Goal: Obtain resource: Obtain resource

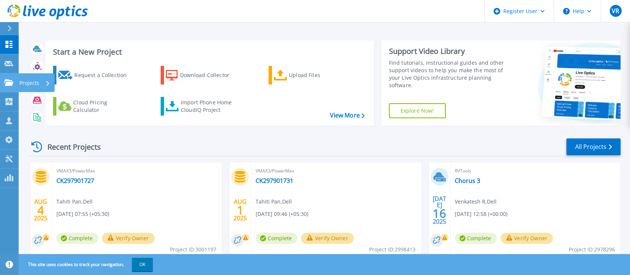
click at [32, 84] on p "Projects" at bounding box center [29, 82] width 20 height 19
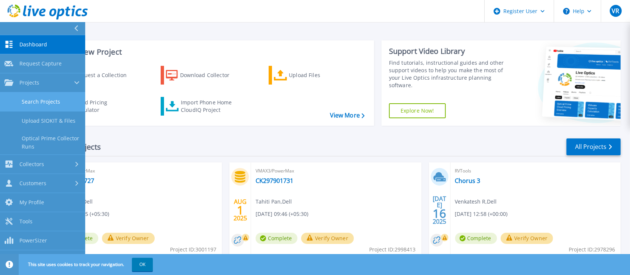
click at [43, 102] on link "Search Projects" at bounding box center [42, 101] width 85 height 19
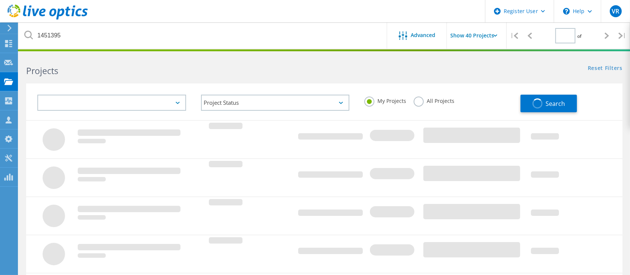
type input "1"
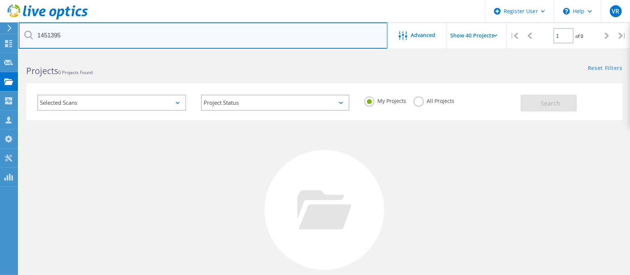
click at [67, 31] on input "1451395" at bounding box center [203, 35] width 369 height 26
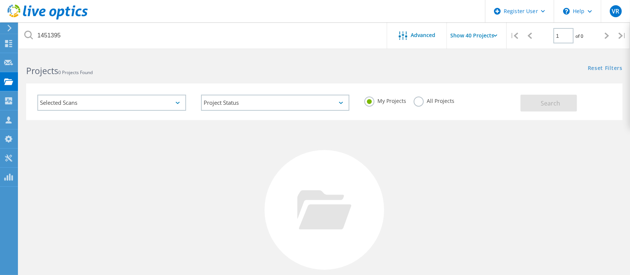
click at [416, 100] on label "All Projects" at bounding box center [434, 99] width 41 height 7
click at [0, 0] on input "All Projects" at bounding box center [0, 0] width 0 height 0
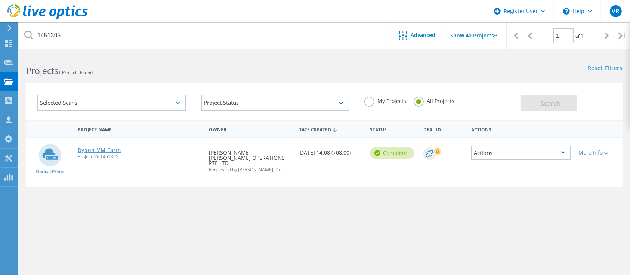
click at [90, 151] on link "Dyson VM Farm" at bounding box center [99, 149] width 43 height 5
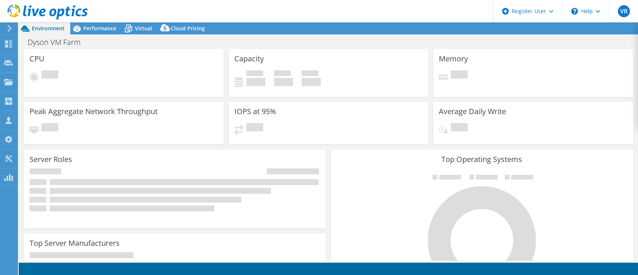
select select "Tokyo"
select select "USD"
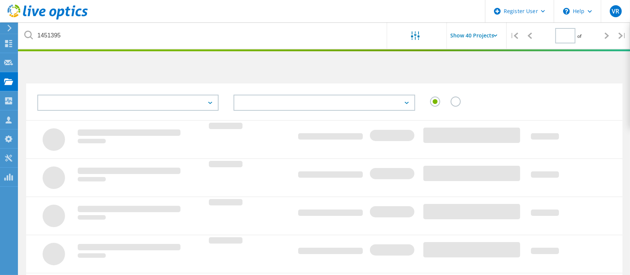
type input "1"
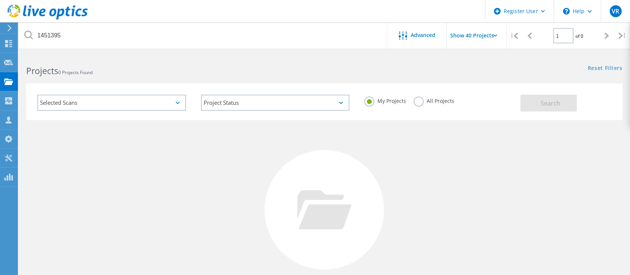
click at [423, 97] on label "All Projects" at bounding box center [434, 99] width 41 height 7
click at [0, 0] on input "All Projects" at bounding box center [0, 0] width 0 height 0
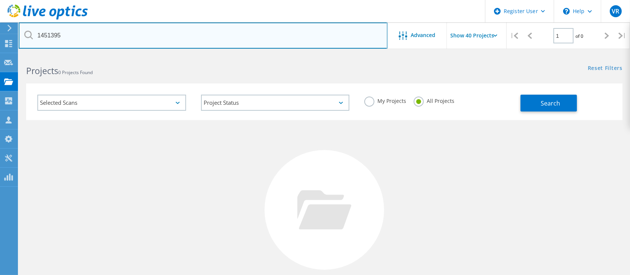
click at [71, 31] on input "1451395" at bounding box center [203, 35] width 369 height 26
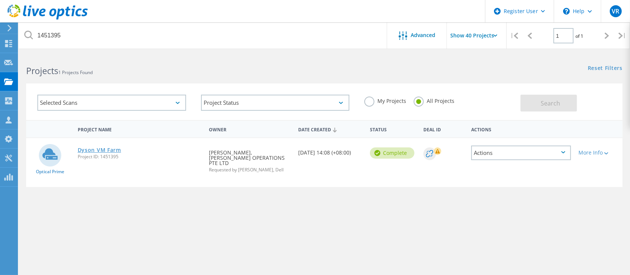
click at [93, 150] on link "Dyson VM Farm" at bounding box center [99, 149] width 43 height 5
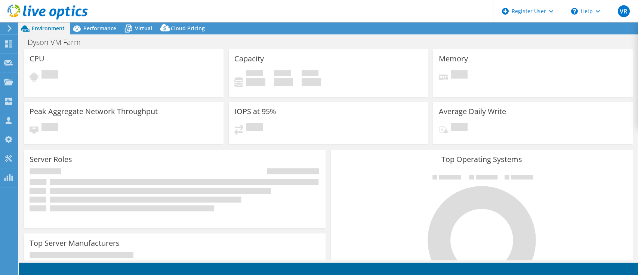
select select "[GEOGRAPHIC_DATA]"
select select "USD"
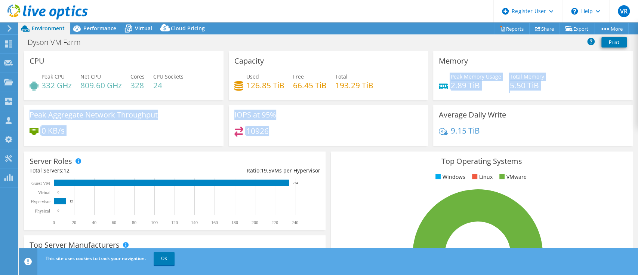
drag, startPoint x: 425, startPoint y: 87, endPoint x: 420, endPoint y: 131, distance: 43.6
click at [420, 131] on div "CPU Peak CPU 332 GHz Net CPU 809.60 GHz Cores 328 CPU Sockets 24 Capacity Used …" at bounding box center [328, 100] width 614 height 99
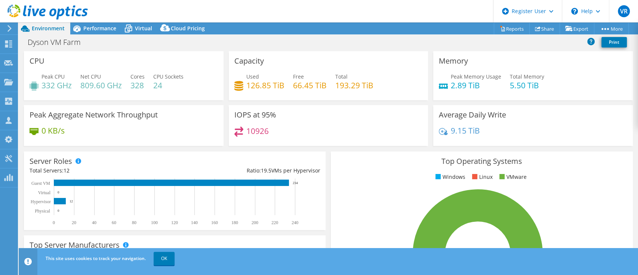
click at [384, 176] on ul "Windows Linux VMware" at bounding box center [481, 177] width 290 height 9
click at [587, 123] on div "Average Daily Write 9.15 TiB" at bounding box center [532, 125] width 199 height 41
click at [507, 28] on link "Reports" at bounding box center [511, 29] width 36 height 12
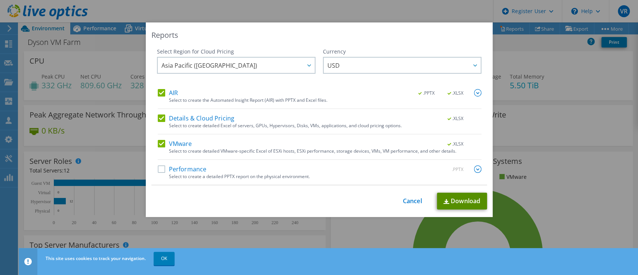
click at [467, 202] on link "Download" at bounding box center [462, 200] width 50 height 17
click at [342, 36] on div "Reports" at bounding box center [318, 35] width 335 height 10
click at [463, 12] on div "Reports Select Region for Cloud Pricing Asia Pacific (Hong Kong) Asia Pacific (…" at bounding box center [319, 137] width 638 height 275
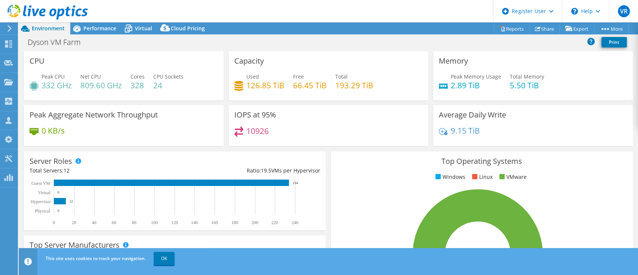
click at [103, 26] on span "Performance" at bounding box center [99, 28] width 33 height 7
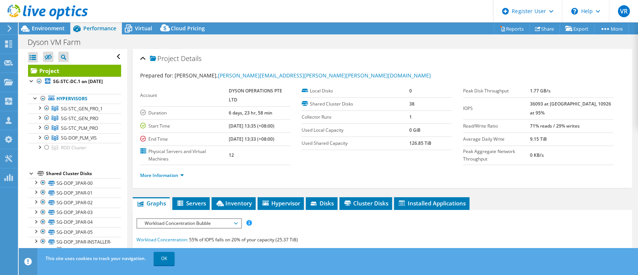
click at [143, 29] on span "Virtual" at bounding box center [143, 28] width 17 height 7
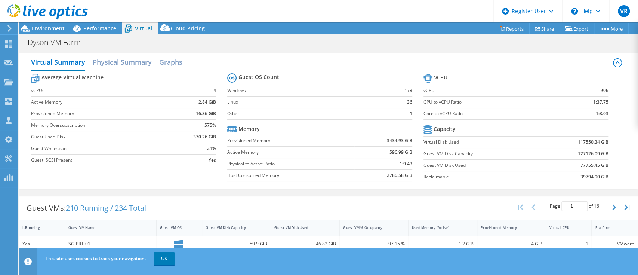
click at [90, 28] on span "Performance" at bounding box center [99, 28] width 33 height 7
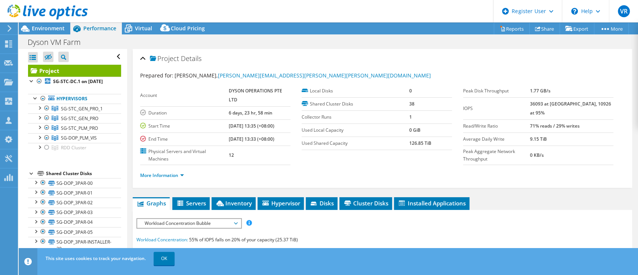
click at [42, 27] on span "Environment" at bounding box center [48, 28] width 33 height 7
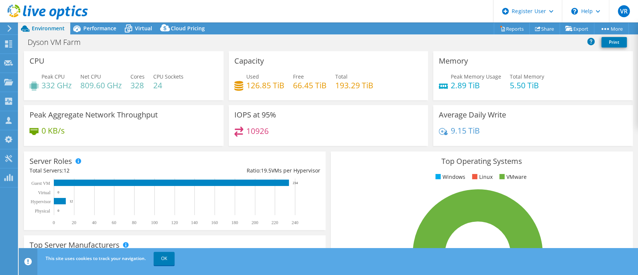
click at [90, 26] on span "Performance" at bounding box center [99, 28] width 33 height 7
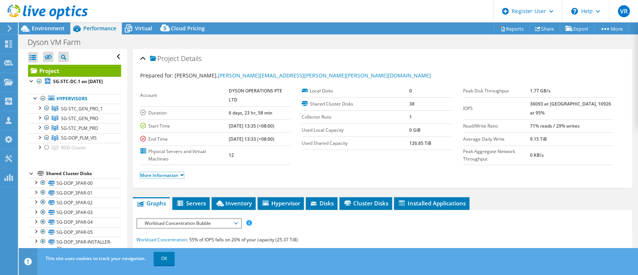
click at [181, 174] on link "More Information" at bounding box center [162, 175] width 44 height 6
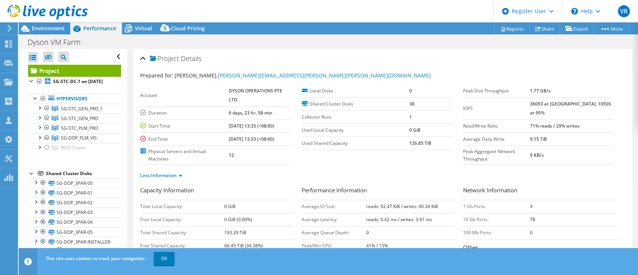
click at [476, 54] on div "Project Details" at bounding box center [382, 59] width 484 height 16
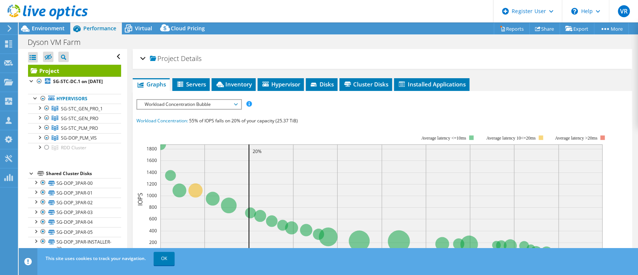
click at [433, 52] on div "Project Details" at bounding box center [382, 59] width 484 height 16
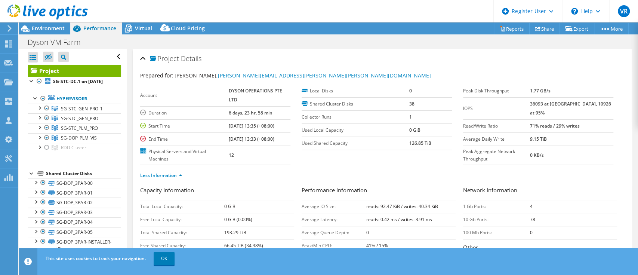
click at [449, 60] on div "Project Details" at bounding box center [382, 59] width 484 height 16
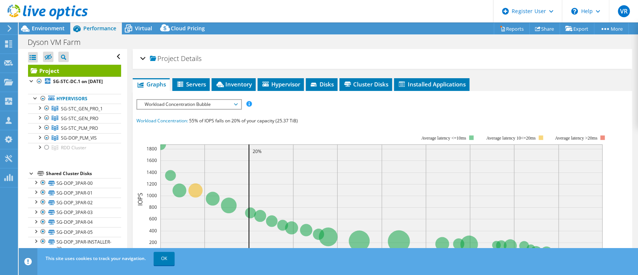
click at [371, 57] on div "Project Details" at bounding box center [382, 59] width 484 height 16
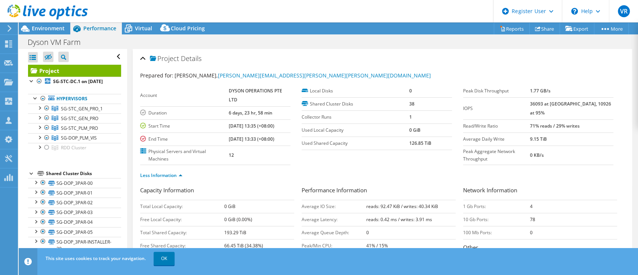
drag, startPoint x: 141, startPoint y: 19, endPoint x: 140, endPoint y: 27, distance: 7.6
click at [140, 27] on div "VR Dell User Venkatesh R Venkatesh.Raman@Dell.com Dell My Profile Log Out \n He…" at bounding box center [319, 137] width 638 height 275
click at [140, 27] on span "Virtual" at bounding box center [143, 28] width 17 height 7
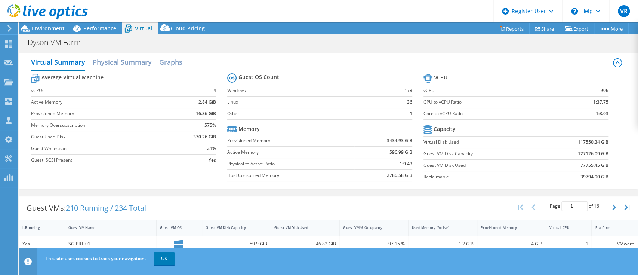
click at [192, 30] on span "Cloud Pricing" at bounding box center [188, 28] width 34 height 7
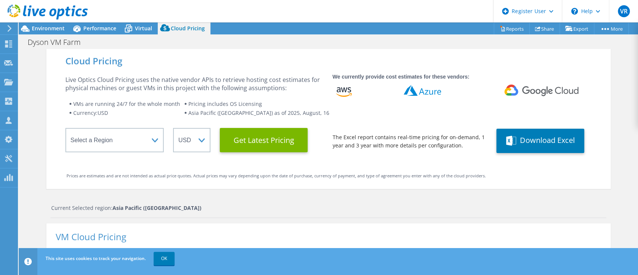
click at [145, 26] on span "Virtual" at bounding box center [143, 28] width 17 height 7
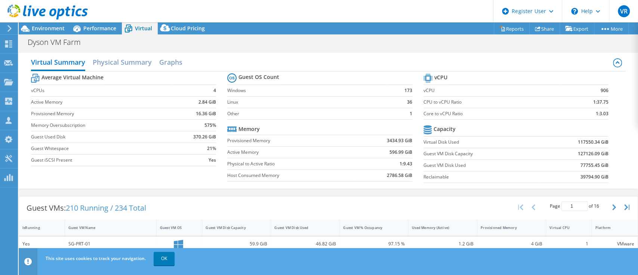
click at [137, 64] on h2 "Physical Summary" at bounding box center [122, 62] width 59 height 15
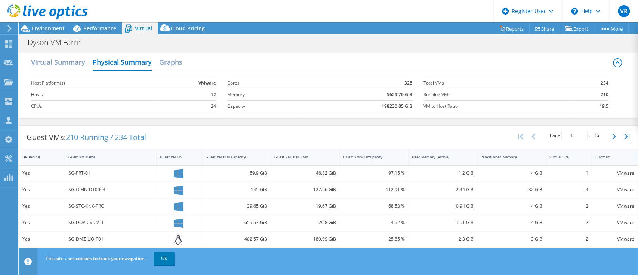
click at [179, 67] on h2 "Graphs" at bounding box center [170, 62] width 23 height 15
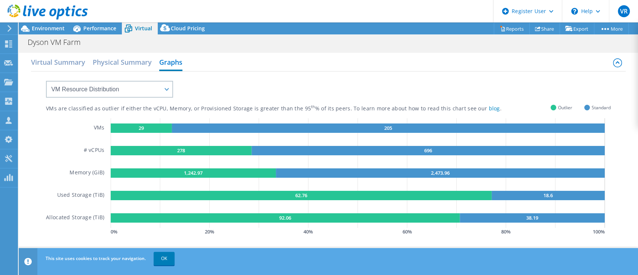
click at [120, 60] on h2 "Physical Summary" at bounding box center [122, 62] width 59 height 15
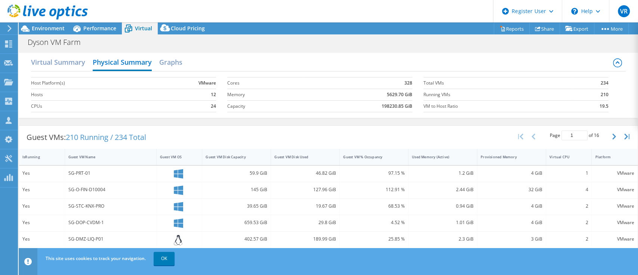
click at [63, 68] on h2 "Virtual Summary" at bounding box center [58, 62] width 54 height 15
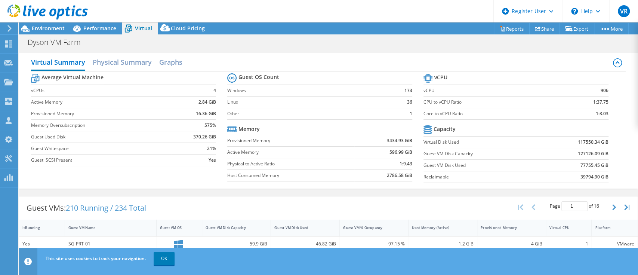
click at [92, 26] on span "Performance" at bounding box center [99, 28] width 33 height 7
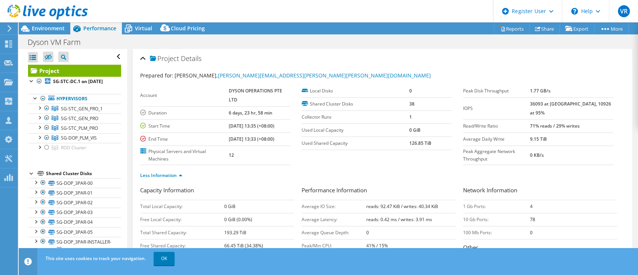
click at [456, 67] on div "Prepared for: Ronald Choong, Ronald.Choong@dyson.com Account DYSON OPERATIONS P…" at bounding box center [382, 183] width 484 height 232
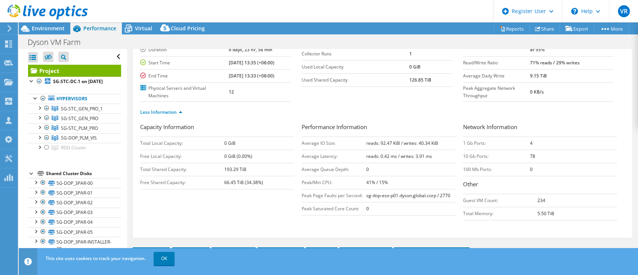
scroll to position [64, 0]
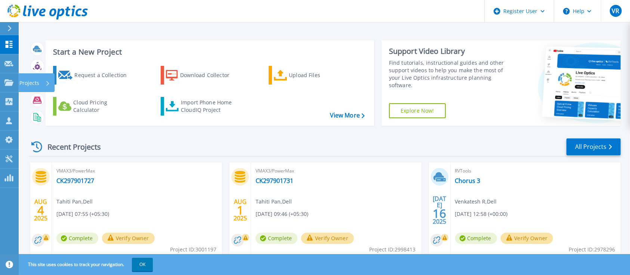
click at [34, 81] on p "Projects" at bounding box center [29, 82] width 20 height 19
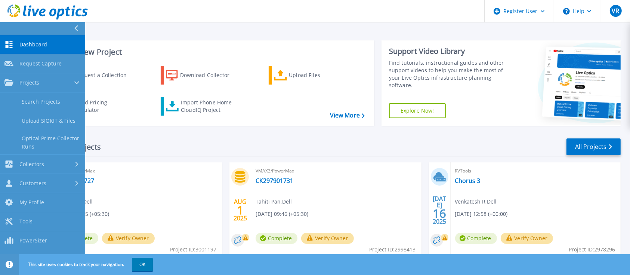
click at [47, 101] on link "Search Projects" at bounding box center [42, 101] width 85 height 19
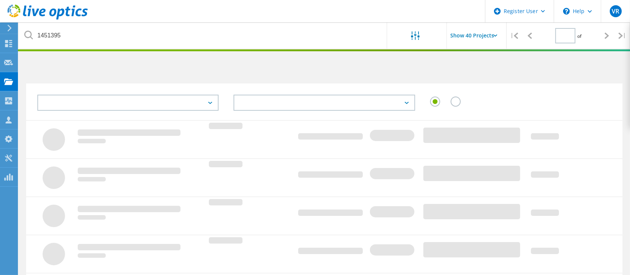
type input "1"
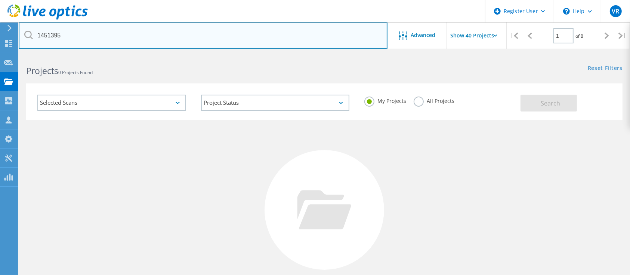
click at [146, 37] on input "1451395" at bounding box center [203, 35] width 369 height 26
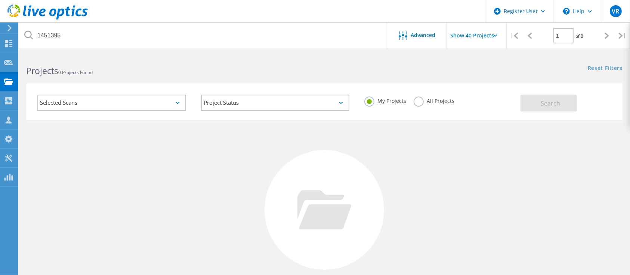
click at [436, 100] on label "All Projects" at bounding box center [434, 99] width 41 height 7
click at [0, 0] on input "All Projects" at bounding box center [0, 0] width 0 height 0
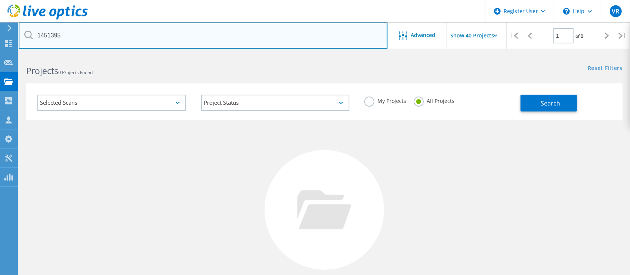
click at [123, 34] on input "1451395" at bounding box center [203, 35] width 369 height 26
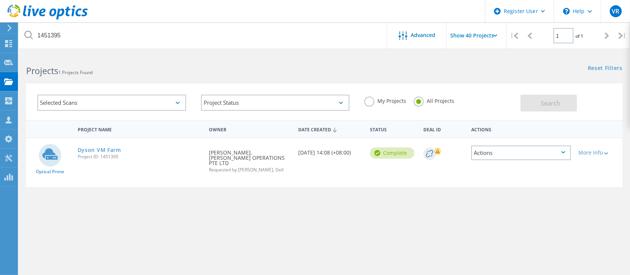
click at [100, 148] on link "Dyson VM Farm" at bounding box center [99, 149] width 43 height 5
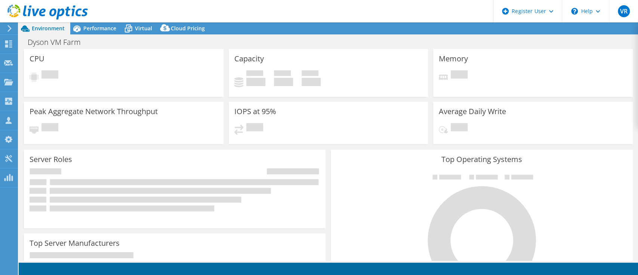
select select "[GEOGRAPHIC_DATA]"
select select "USD"
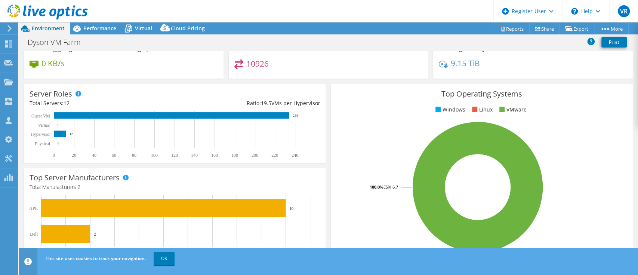
scroll to position [73, 0]
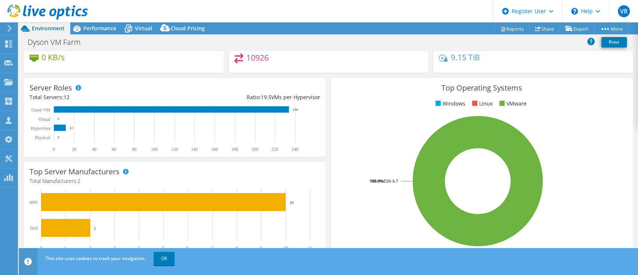
drag, startPoint x: 355, startPoint y: 172, endPoint x: 301, endPoint y: 182, distance: 54.4
click at [301, 182] on section "CPU Peak CPU 332 GHz Net CPU 809.60 GHz Cores 328 CPU Sockets 24 Capacity Used …" at bounding box center [328, 195] width 619 height 435
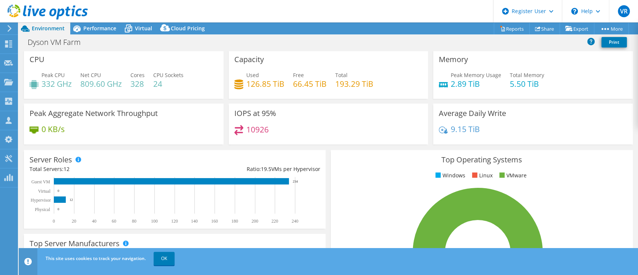
scroll to position [0, 0]
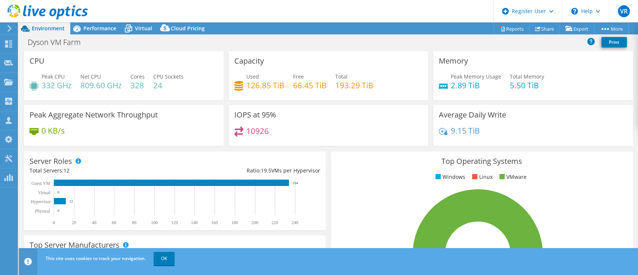
click at [375, 179] on ul "Windows Linux VMware" at bounding box center [481, 177] width 290 height 9
